Goal: Use online tool/utility: Utilize a website feature to perform a specific function

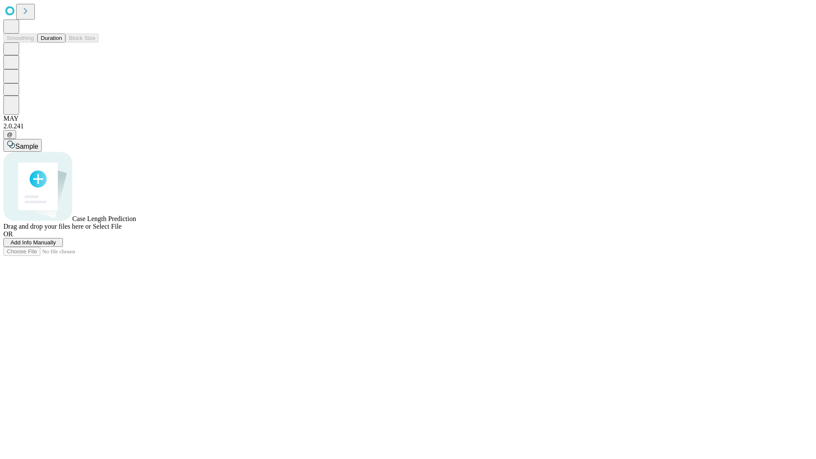
click at [62, 42] on button "Duration" at bounding box center [51, 38] width 28 height 9
click at [122, 230] on span "Select File" at bounding box center [107, 226] width 29 height 7
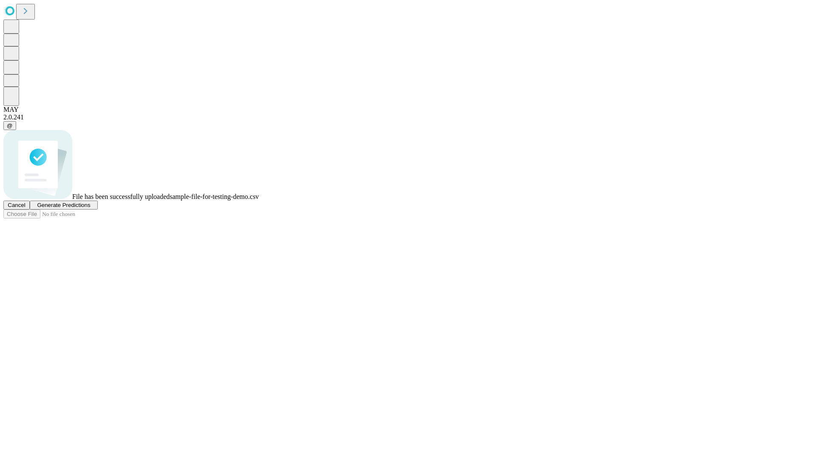
click at [90, 208] on span "Generate Predictions" at bounding box center [63, 205] width 53 height 6
